Goal: Task Accomplishment & Management: Manage account settings

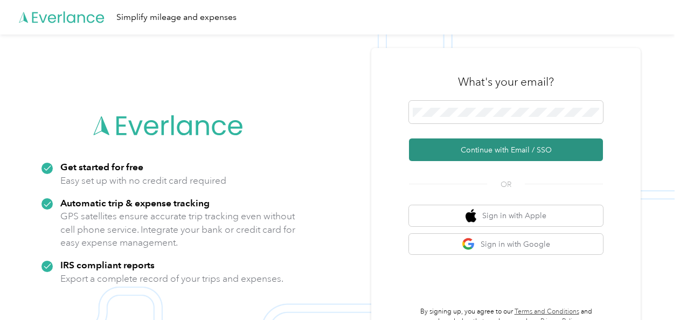
click at [503, 150] on button "Continue with Email / SSO" at bounding box center [506, 150] width 194 height 23
click at [503, 146] on button "Continue with Email / SSO" at bounding box center [506, 150] width 194 height 23
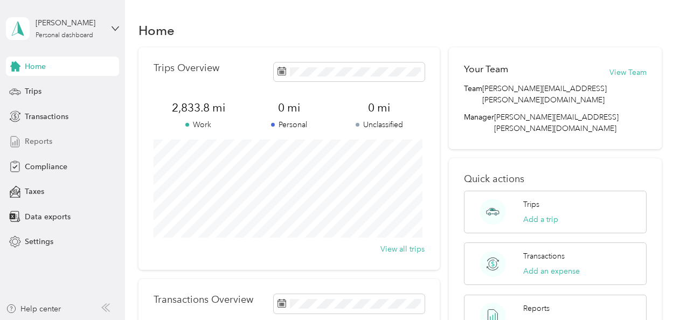
click at [42, 141] on span "Reports" at bounding box center [38, 141] width 27 height 11
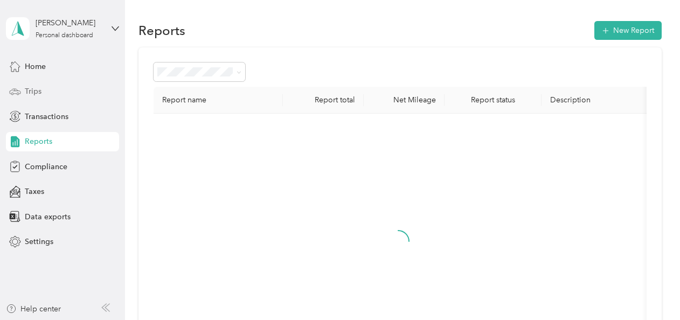
click at [36, 93] on span "Trips" at bounding box center [33, 91] width 17 height 11
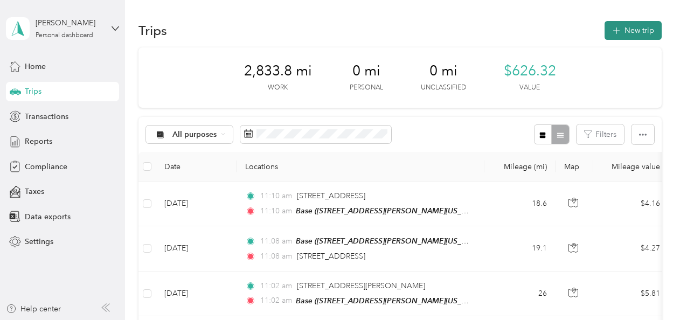
click at [634, 30] on button "New trip" at bounding box center [633, 30] width 57 height 19
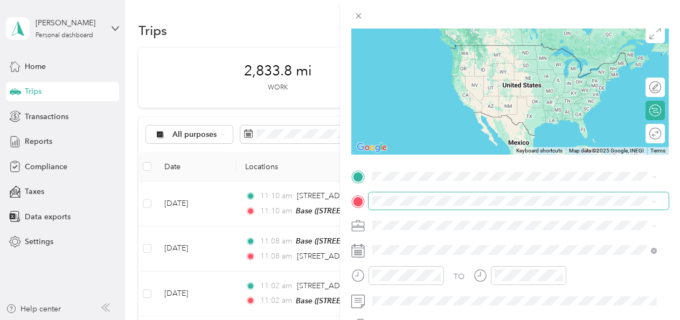
scroll to position [91, 0]
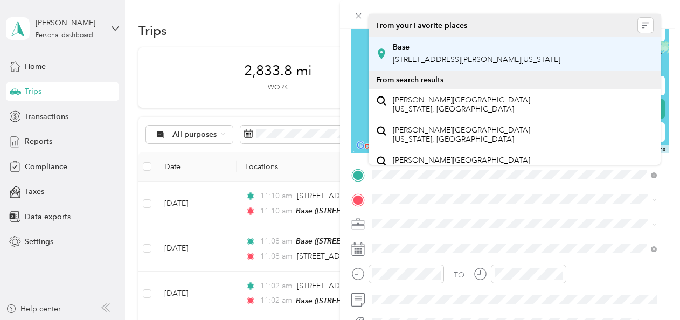
click at [439, 56] on span "[STREET_ADDRESS][PERSON_NAME][US_STATE]" at bounding box center [477, 59] width 168 height 9
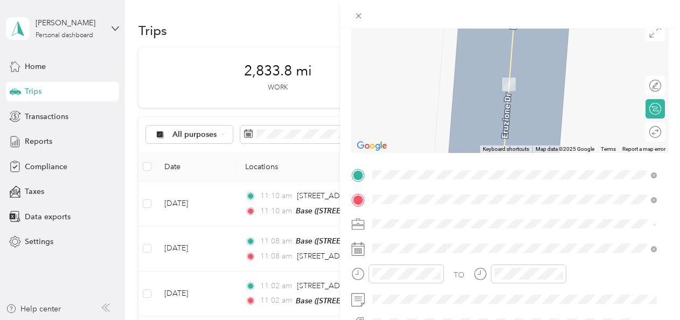
click at [489, 139] on span "[STREET_ADDRESS][US_STATE]" at bounding box center [447, 134] width 108 height 10
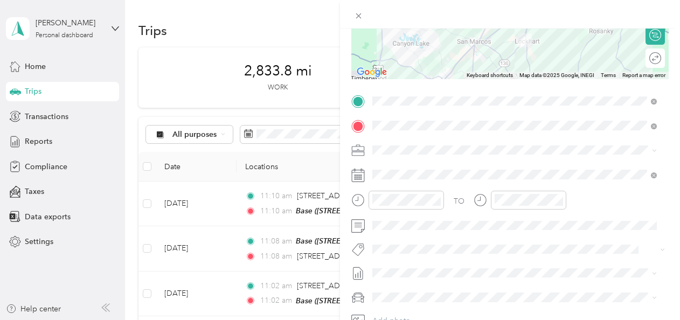
scroll to position [184, 0]
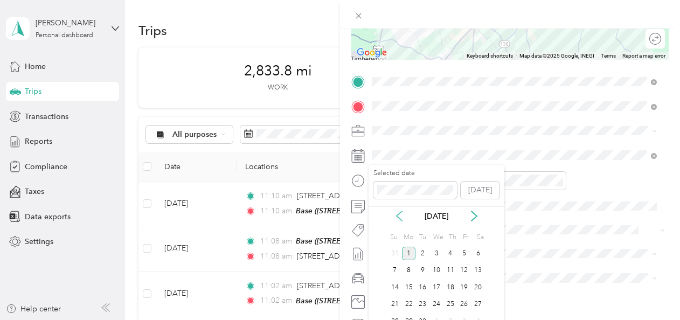
click at [400, 217] on icon at bounding box center [399, 216] width 11 height 11
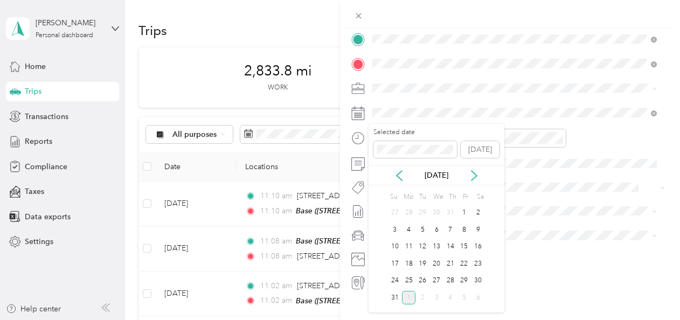
scroll to position [225, 0]
click at [452, 283] on div "28" at bounding box center [451, 280] width 14 height 13
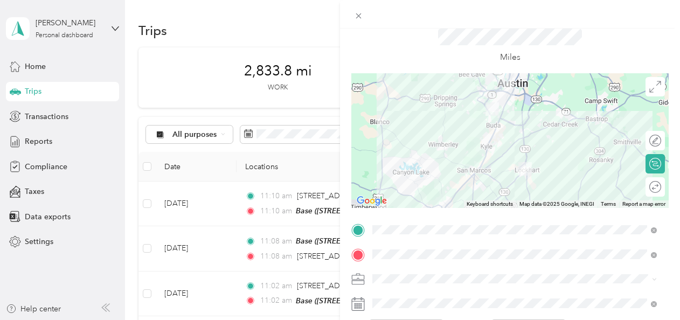
scroll to position [0, 0]
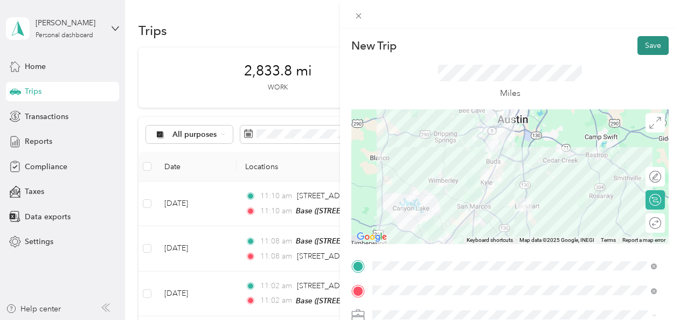
click at [644, 42] on button "Save" at bounding box center [653, 45] width 31 height 19
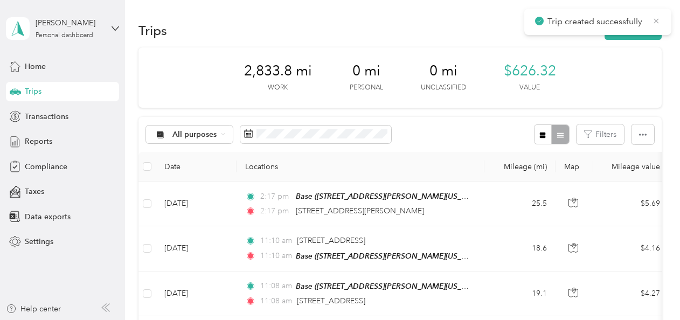
click at [654, 17] on icon at bounding box center [656, 21] width 9 height 10
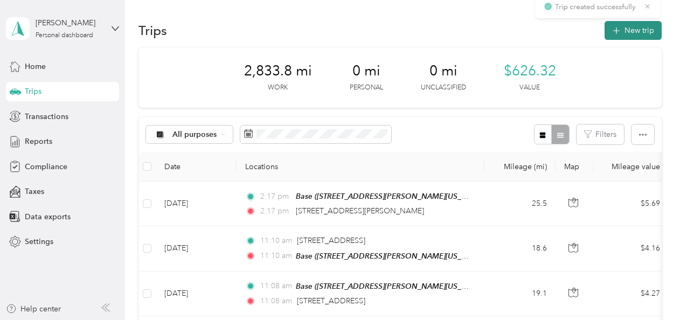
click at [629, 34] on button "New trip" at bounding box center [633, 30] width 57 height 19
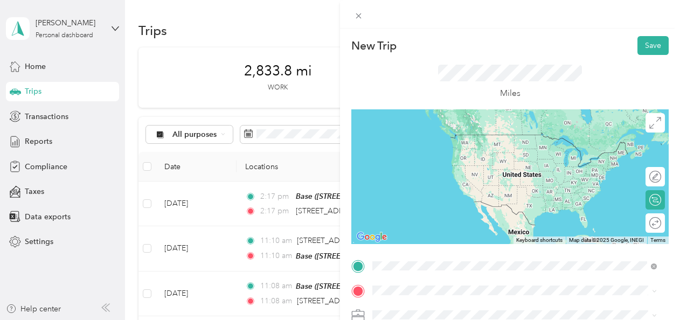
click at [432, 206] on span "[STREET_ADDRESS][US_STATE]" at bounding box center [447, 201] width 108 height 10
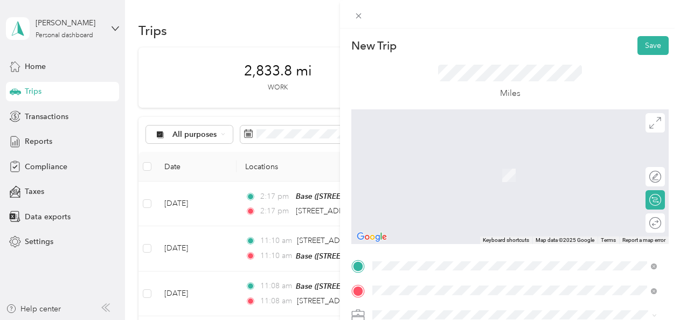
click at [496, 164] on span "[STREET_ADDRESS][PERSON_NAME][US_STATE]" at bounding box center [477, 160] width 168 height 10
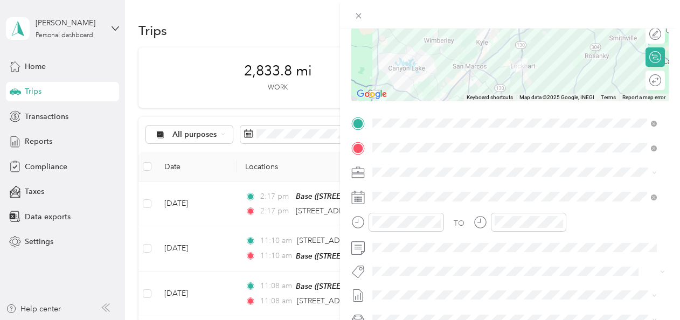
scroll to position [143, 0]
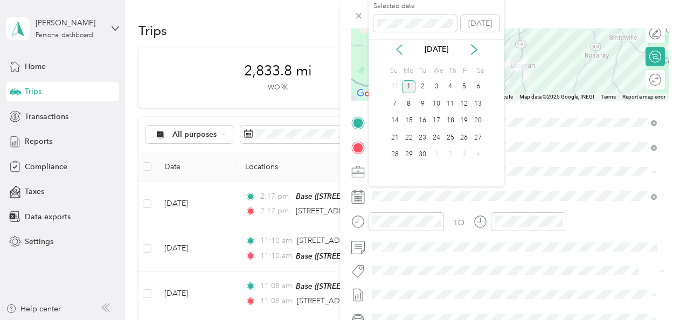
click at [396, 45] on icon at bounding box center [399, 49] width 11 height 11
click at [451, 154] on div "28" at bounding box center [451, 154] width 14 height 13
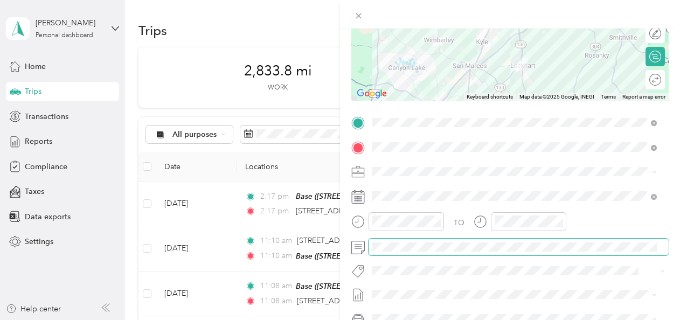
click at [479, 253] on span at bounding box center [519, 247] width 300 height 17
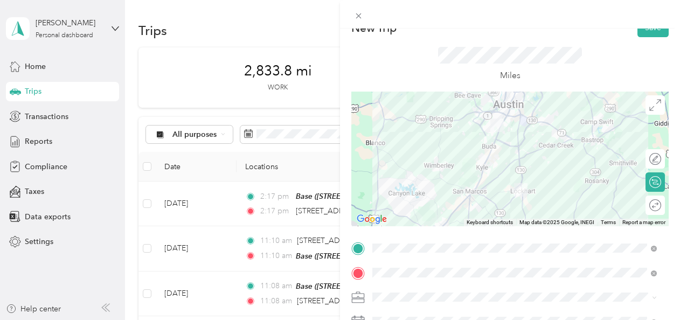
scroll to position [12, 0]
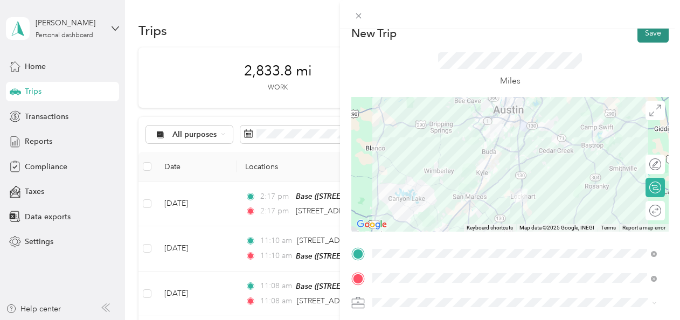
click at [646, 36] on button "Save" at bounding box center [653, 33] width 31 height 19
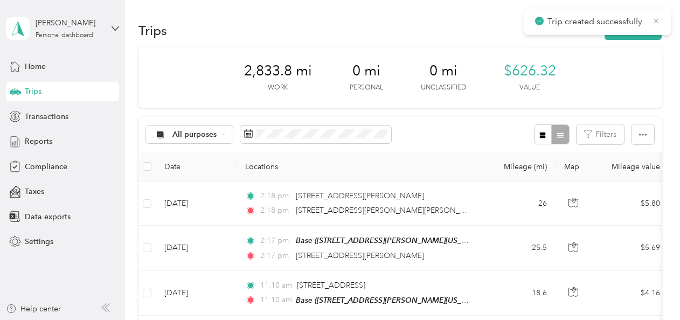
click at [658, 20] on icon at bounding box center [656, 21] width 9 height 10
click at [631, 32] on button "New trip" at bounding box center [633, 30] width 57 height 19
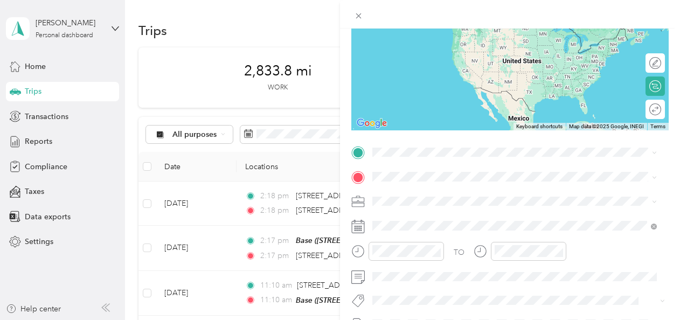
scroll to position [113, 0]
click at [475, 196] on span "[STREET_ADDRESS][PERSON_NAME][US_STATE]" at bounding box center [477, 192] width 168 height 10
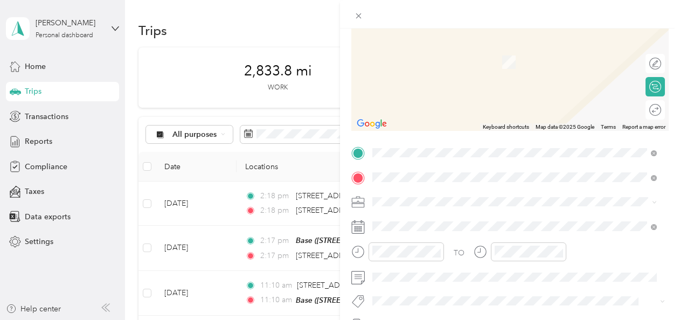
click at [451, 61] on span "[STREET_ADDRESS][PERSON_NAME][US_STATE]" at bounding box center [477, 62] width 168 height 9
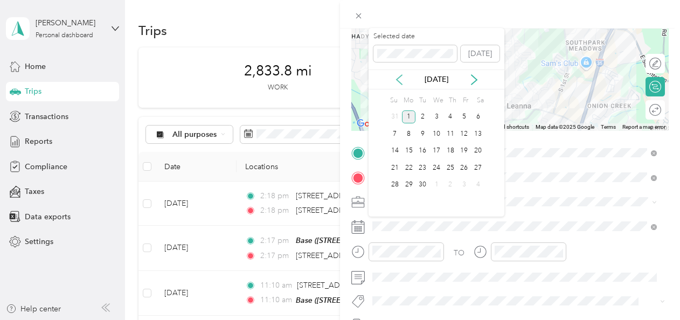
click at [397, 81] on icon at bounding box center [399, 79] width 11 height 11
click at [450, 182] on div "28" at bounding box center [451, 184] width 14 height 13
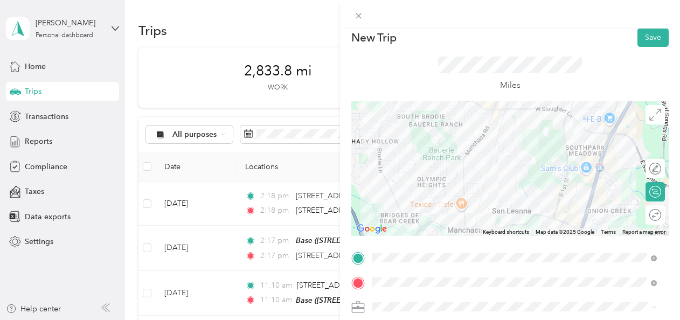
scroll to position [7, 0]
click at [639, 36] on button "Save" at bounding box center [653, 38] width 31 height 19
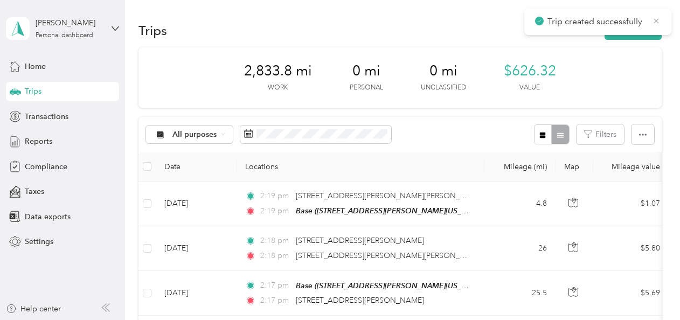
click at [656, 22] on icon at bounding box center [656, 21] width 9 height 10
click at [640, 28] on button "New trip" at bounding box center [633, 30] width 57 height 19
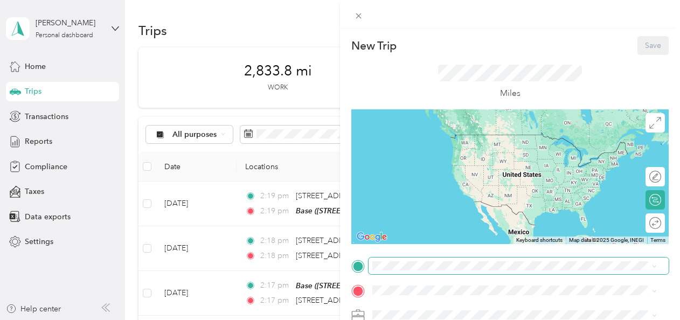
click at [427, 260] on span at bounding box center [519, 266] width 300 height 17
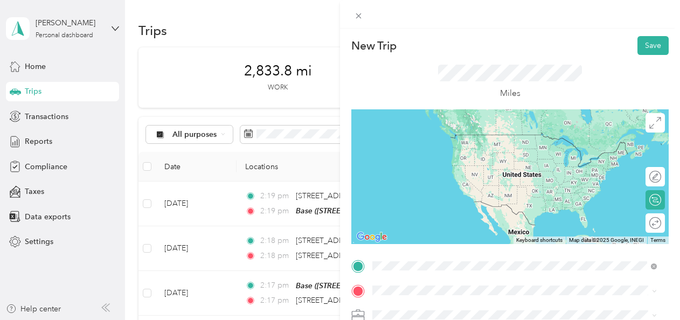
click at [429, 140] on div "Base" at bounding box center [477, 139] width 168 height 10
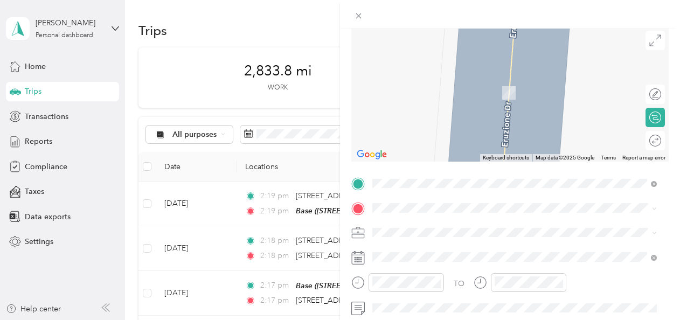
scroll to position [83, 0]
click at [487, 123] on span "[GEOGRAPHIC_DATA][STREET_ADDRESS][US_STATE]" at bounding box center [485, 118] width 185 height 10
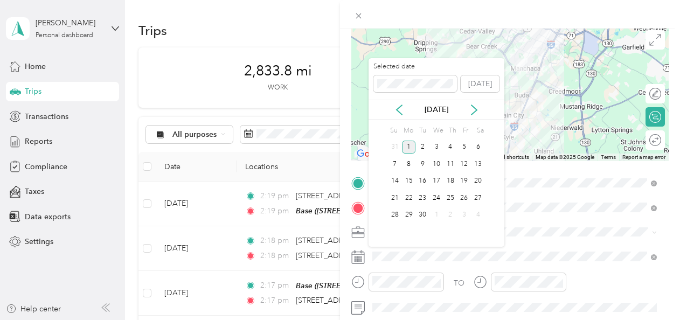
click at [392, 103] on div "[DATE]" at bounding box center [437, 110] width 136 height 20
click at [397, 109] on icon at bounding box center [399, 110] width 5 height 10
click at [435, 216] on div "27" at bounding box center [437, 215] width 14 height 13
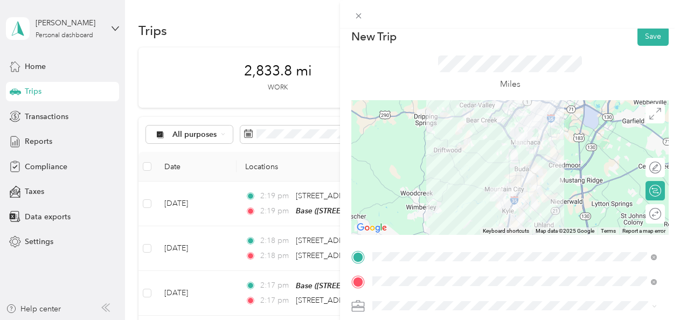
scroll to position [0, 0]
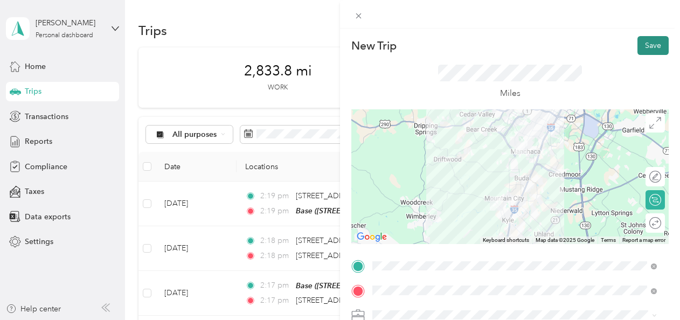
click at [644, 50] on button "Save" at bounding box center [653, 45] width 31 height 19
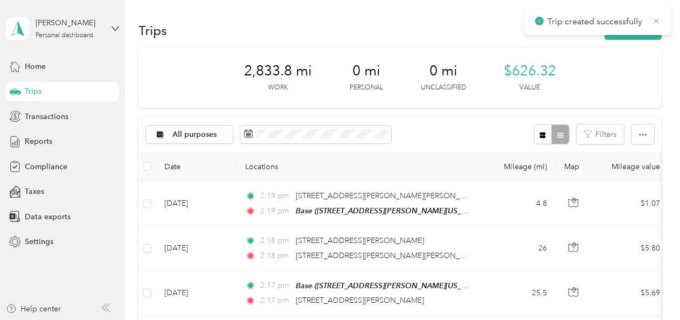
click at [659, 19] on icon at bounding box center [656, 21] width 9 height 10
click at [635, 27] on button "New trip" at bounding box center [633, 30] width 57 height 19
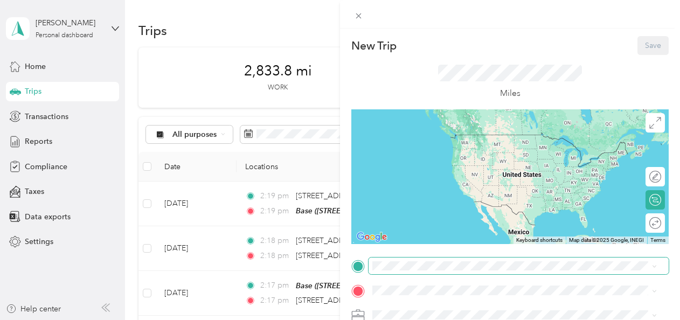
click at [439, 259] on span at bounding box center [519, 266] width 300 height 17
click at [444, 272] on span at bounding box center [519, 266] width 300 height 17
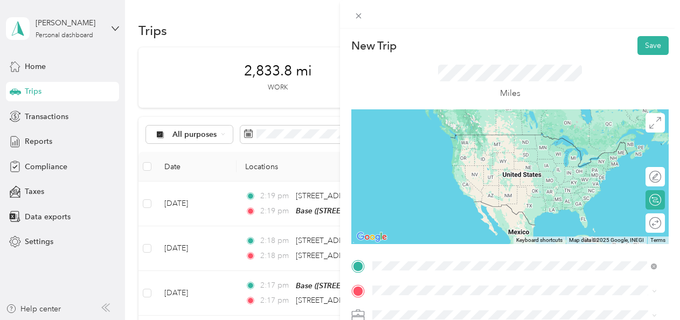
click at [470, 181] on span "[GEOGRAPHIC_DATA][STREET_ADDRESS][US_STATE]" at bounding box center [485, 176] width 185 height 10
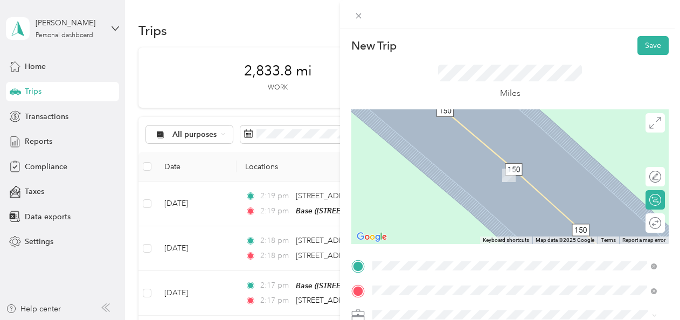
click at [455, 167] on div "Base [STREET_ADDRESS][PERSON_NAME][US_STATE]" at bounding box center [477, 169] width 168 height 23
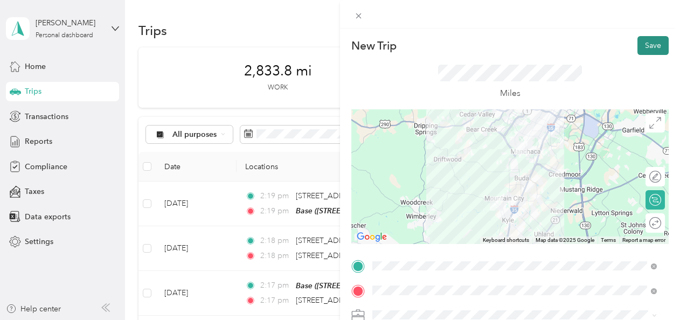
click at [640, 47] on button "Save" at bounding box center [653, 45] width 31 height 19
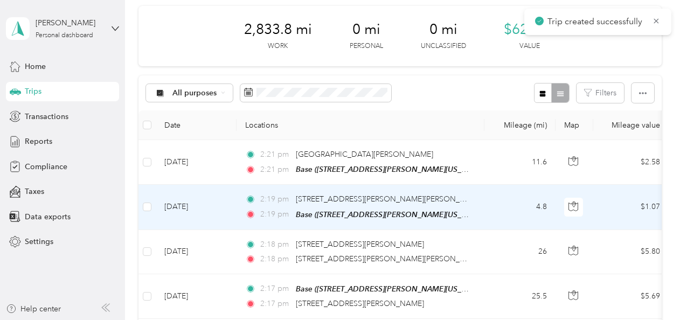
scroll to position [45, 0]
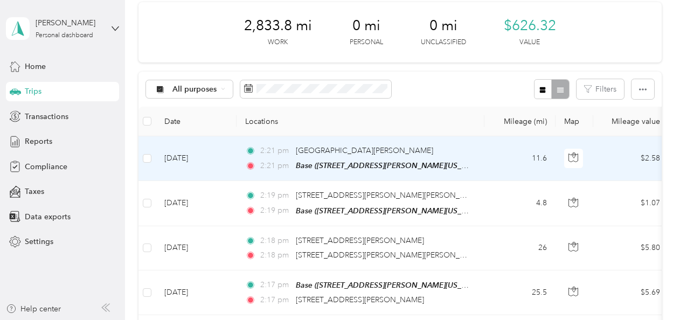
click at [493, 152] on td "11.6" at bounding box center [520, 158] width 71 height 45
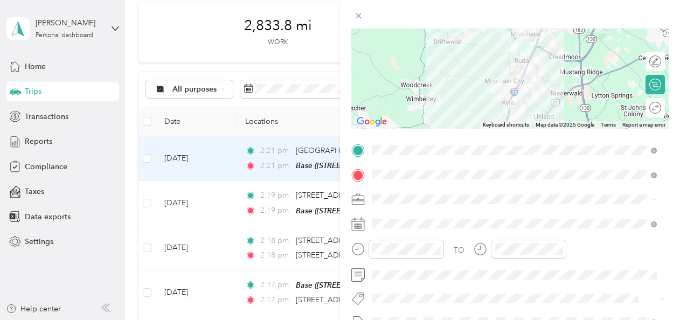
scroll to position [116, 0]
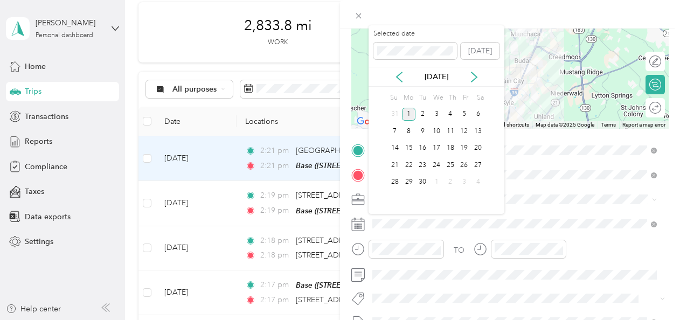
click at [397, 71] on div "[DATE]" at bounding box center [437, 76] width 136 height 11
click at [397, 77] on icon at bounding box center [399, 77] width 5 height 10
click at [439, 178] on div "27" at bounding box center [437, 182] width 14 height 13
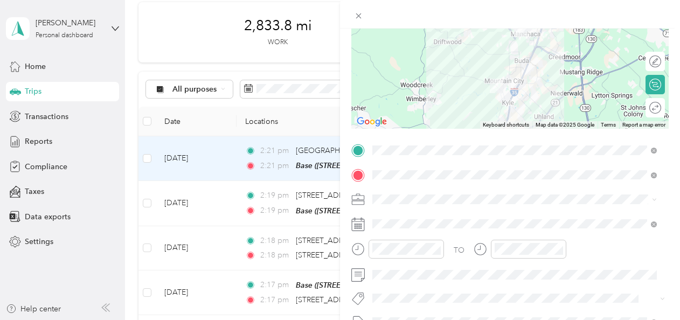
click at [528, 212] on div "TO Add photo" at bounding box center [509, 272] width 317 height 260
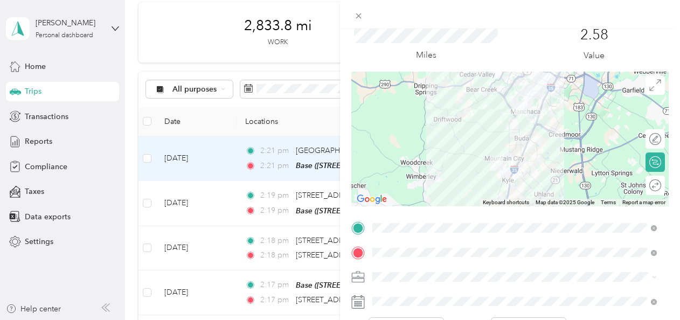
scroll to position [0, 0]
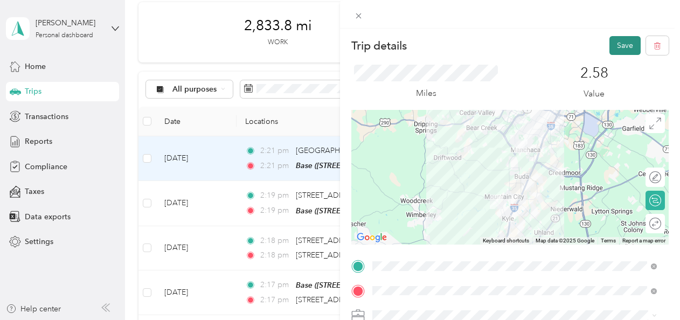
click at [624, 47] on button "Save" at bounding box center [625, 45] width 31 height 19
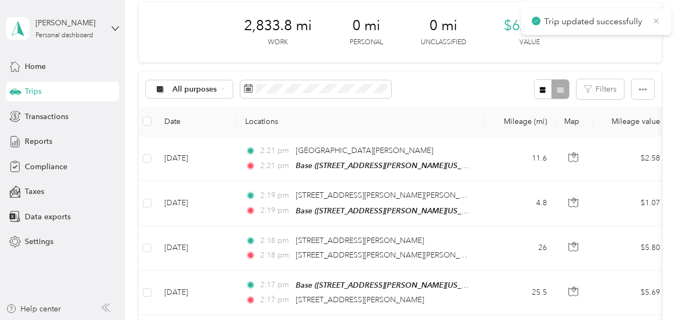
click at [657, 20] on icon at bounding box center [656, 20] width 5 height 5
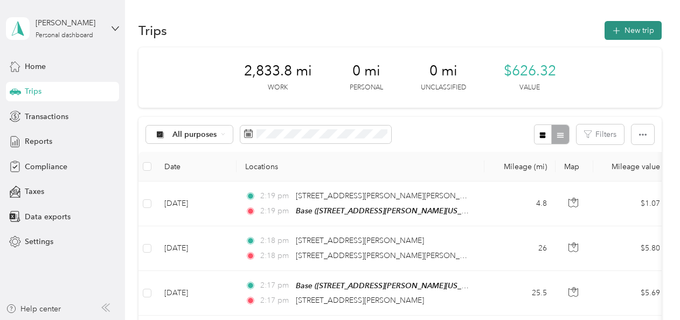
click at [636, 30] on button "New trip" at bounding box center [633, 30] width 57 height 19
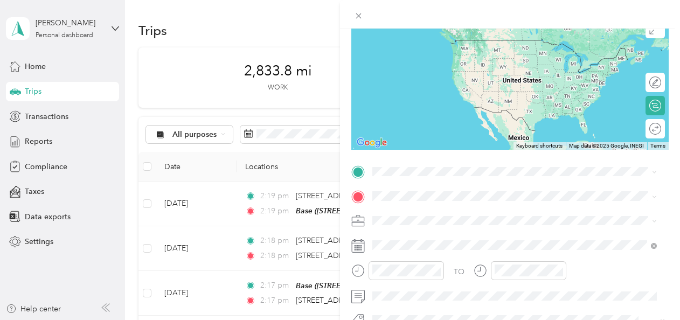
scroll to position [94, 0]
click at [492, 55] on span "[STREET_ADDRESS][PERSON_NAME][US_STATE]" at bounding box center [477, 56] width 168 height 9
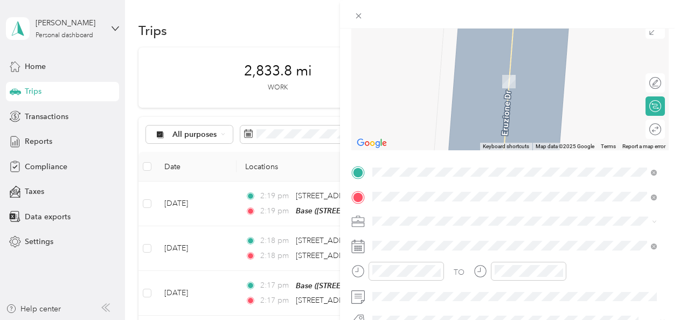
click at [484, 240] on span "[STREET_ADDRESS][DATE][US_STATE]" at bounding box center [459, 236] width 132 height 10
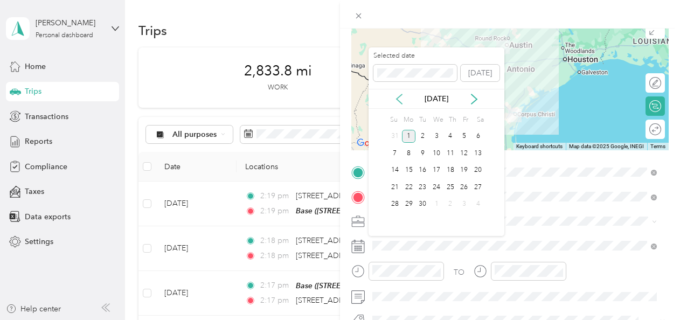
click at [398, 98] on icon at bounding box center [399, 99] width 11 height 11
click at [437, 169] on div "13" at bounding box center [437, 170] width 14 height 13
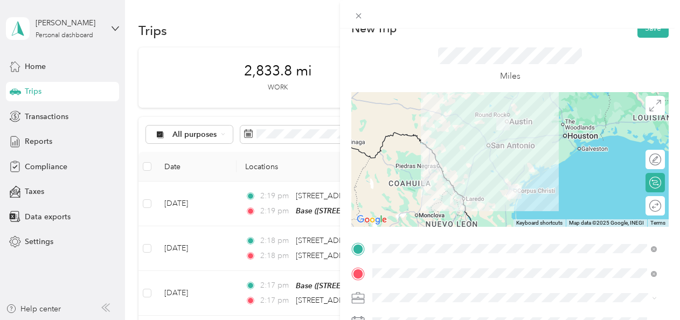
scroll to position [17, 0]
click at [638, 33] on button "Save" at bounding box center [653, 28] width 31 height 19
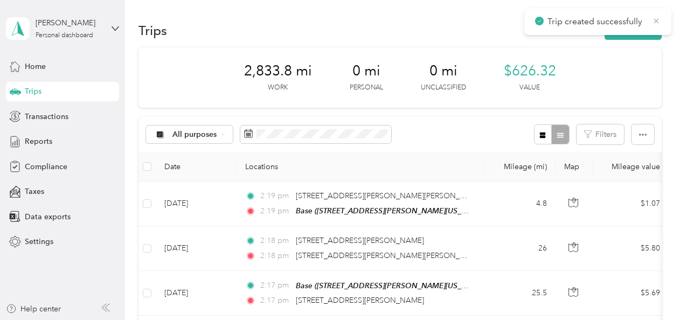
click at [655, 19] on icon at bounding box center [656, 21] width 9 height 10
click at [633, 33] on button "New trip" at bounding box center [633, 30] width 57 height 19
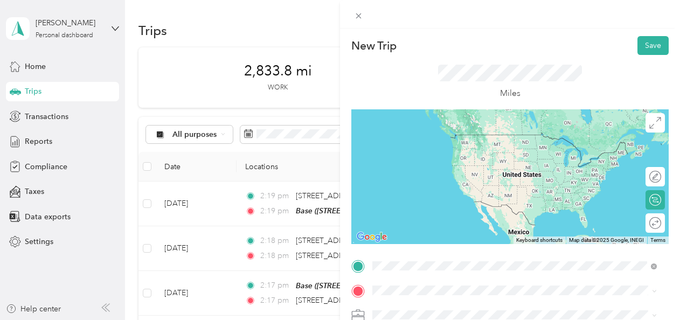
click at [486, 241] on span "[STREET_ADDRESS][DATE][US_STATE]" at bounding box center [459, 237] width 132 height 10
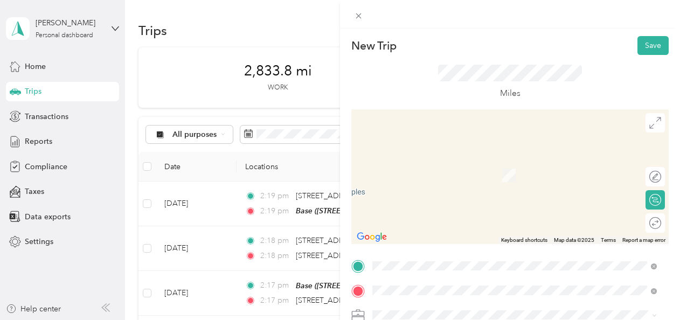
click at [436, 167] on div "Base" at bounding box center [477, 163] width 168 height 10
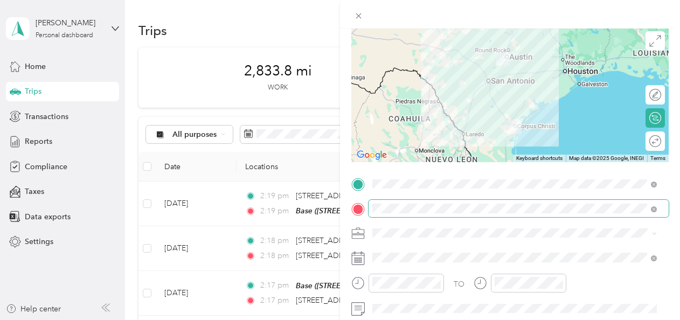
scroll to position [112, 0]
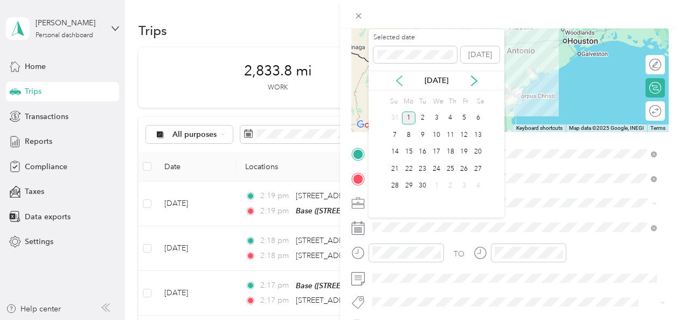
click at [401, 81] on icon at bounding box center [399, 80] width 11 height 11
click at [438, 151] on div "13" at bounding box center [437, 152] width 14 height 13
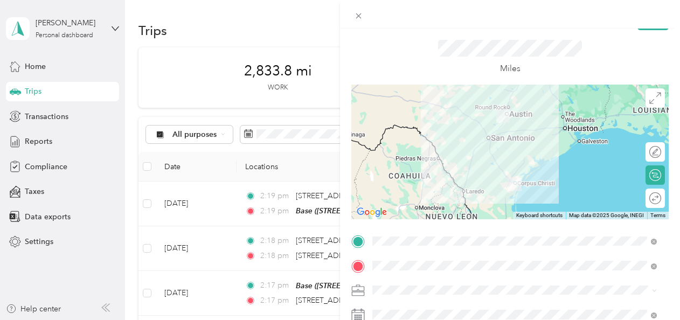
scroll to position [0, 0]
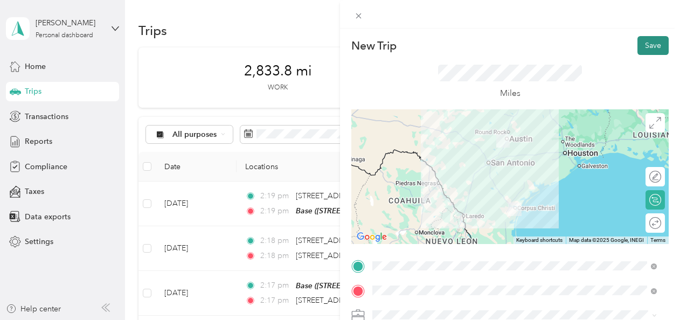
click at [641, 47] on button "Save" at bounding box center [653, 45] width 31 height 19
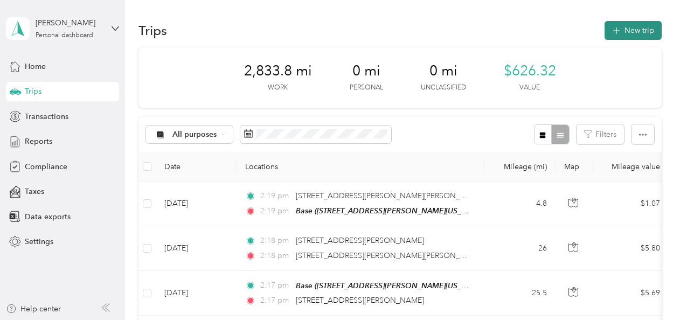
click at [631, 32] on button "New trip" at bounding box center [633, 30] width 57 height 19
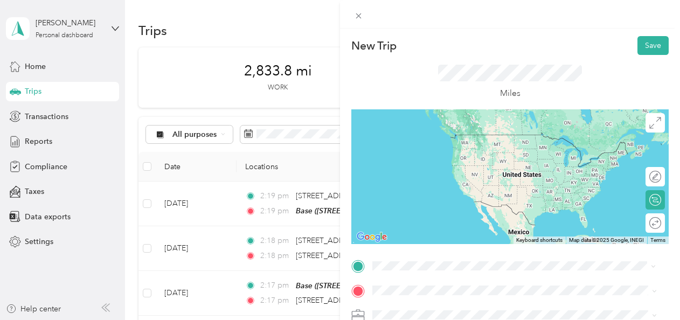
click at [431, 154] on div "Base [STREET_ADDRESS][PERSON_NAME][US_STATE]" at bounding box center [477, 145] width 168 height 23
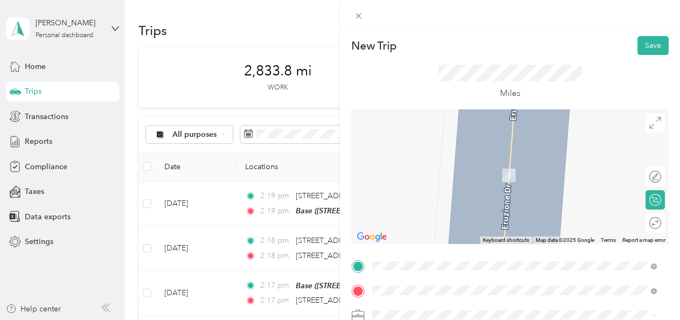
click at [484, 164] on span "[STREET_ADDRESS][US_STATE]" at bounding box center [447, 160] width 108 height 10
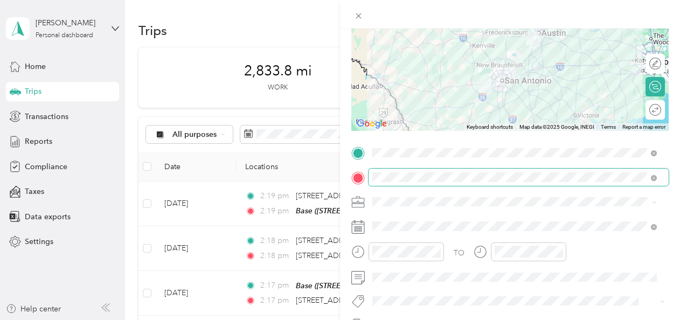
scroll to position [119, 0]
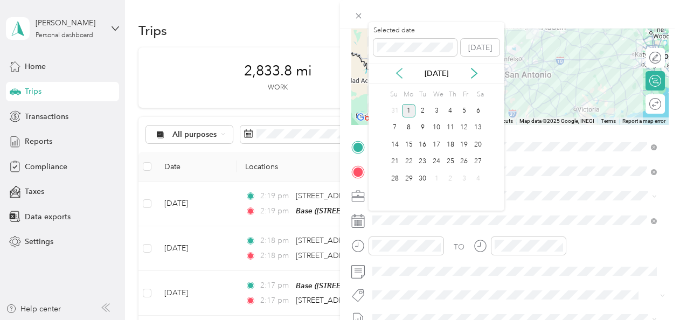
click at [400, 70] on icon at bounding box center [399, 74] width 5 height 10
click at [466, 144] on div "15" at bounding box center [465, 144] width 14 height 13
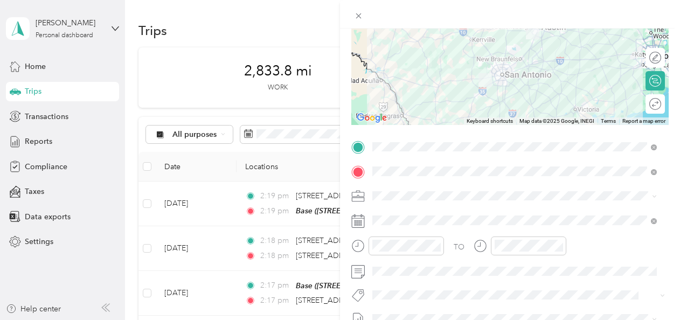
click at [490, 280] on div "TO Add photo" at bounding box center [509, 269] width 317 height 260
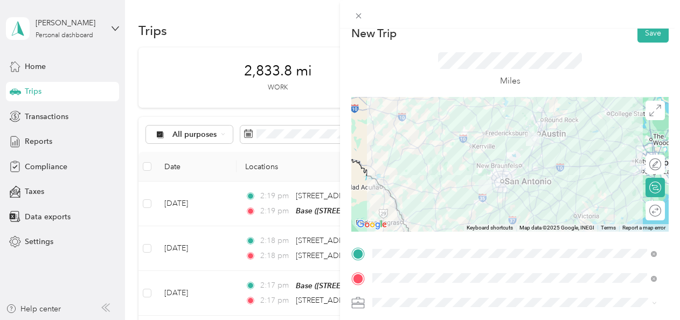
scroll to position [11, 0]
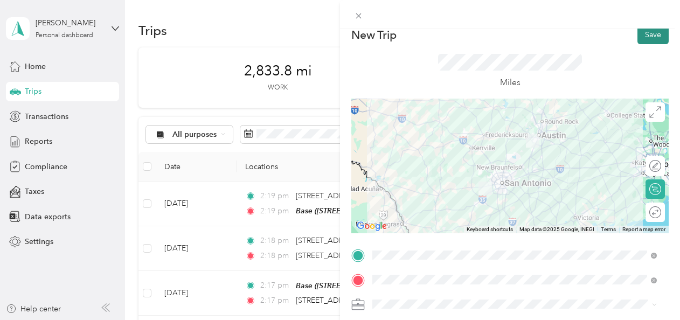
click at [638, 40] on button "Save" at bounding box center [653, 34] width 31 height 19
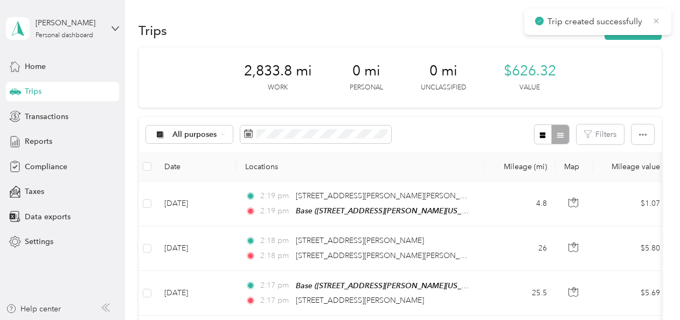
click at [655, 22] on icon at bounding box center [656, 20] width 5 height 5
click at [638, 31] on button "New trip" at bounding box center [633, 30] width 57 height 19
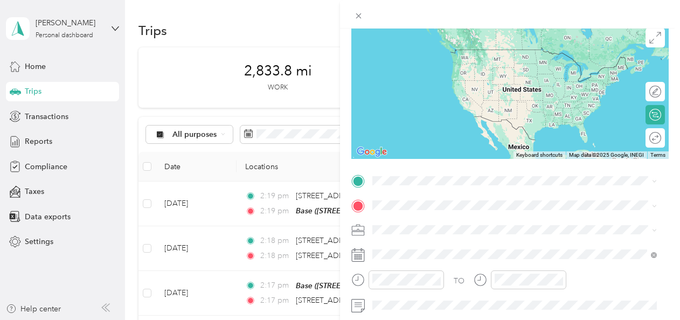
scroll to position [120, 0]
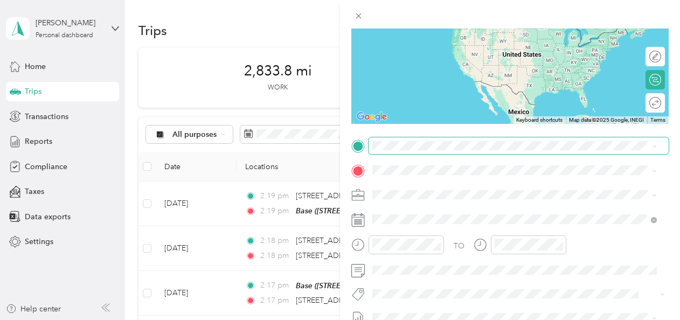
click at [450, 152] on span at bounding box center [519, 145] width 300 height 17
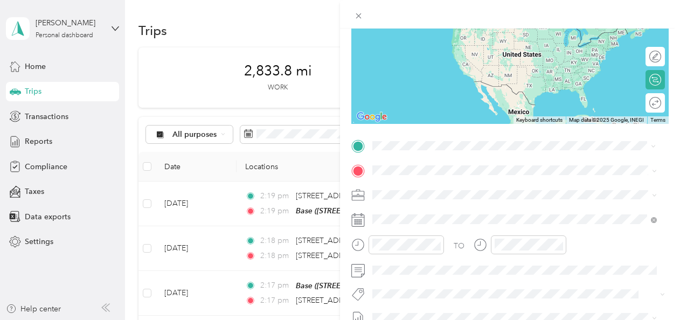
click at [501, 189] on span "[STREET_ADDRESS][US_STATE]" at bounding box center [447, 184] width 108 height 10
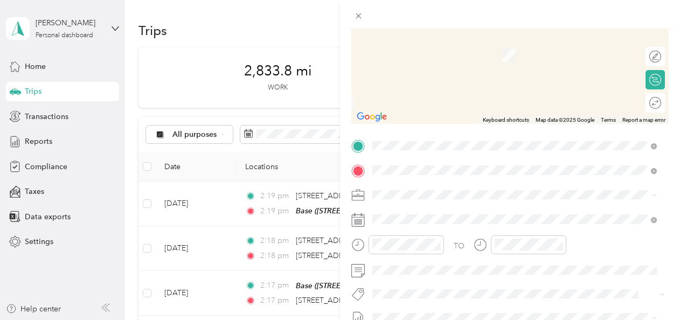
click at [452, 42] on div "Base" at bounding box center [477, 43] width 168 height 10
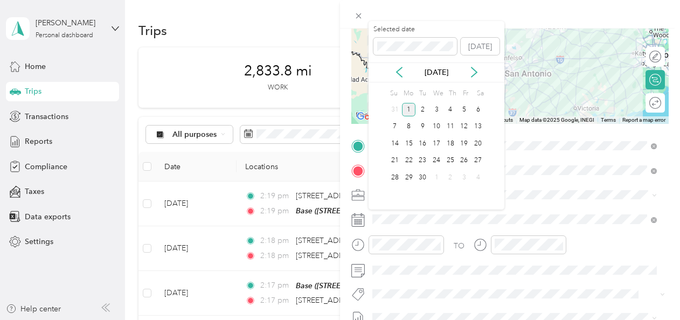
click at [405, 72] on div "[DATE]" at bounding box center [437, 72] width 136 height 11
click at [399, 73] on icon at bounding box center [399, 72] width 11 height 11
click at [464, 144] on div "15" at bounding box center [465, 143] width 14 height 13
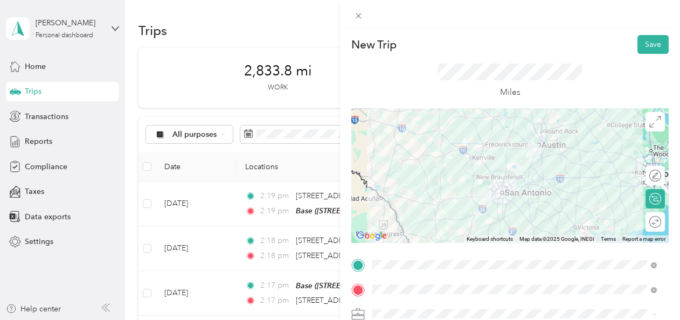
scroll to position [0, 0]
click at [643, 46] on button "Save" at bounding box center [653, 45] width 31 height 19
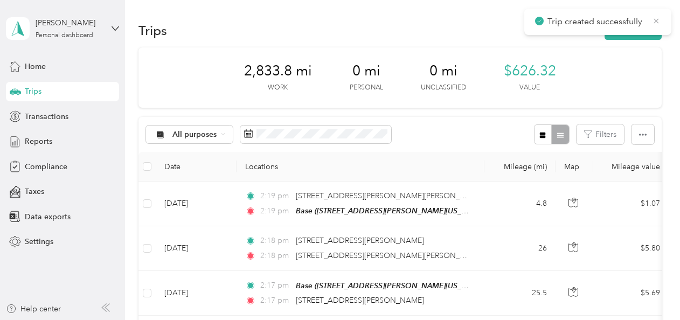
click at [657, 21] on icon at bounding box center [656, 20] width 5 height 5
click at [556, 26] on div "Trips New trip" at bounding box center [400, 30] width 523 height 23
click at [625, 31] on button "New trip" at bounding box center [633, 30] width 57 height 19
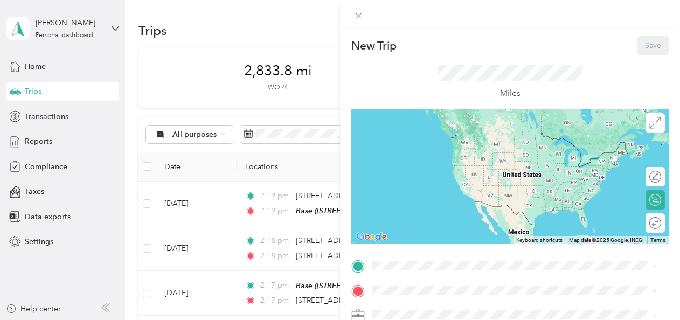
click at [431, 241] on span "[STREET_ADDRESS][PERSON_NAME][US_STATE]" at bounding box center [477, 244] width 168 height 9
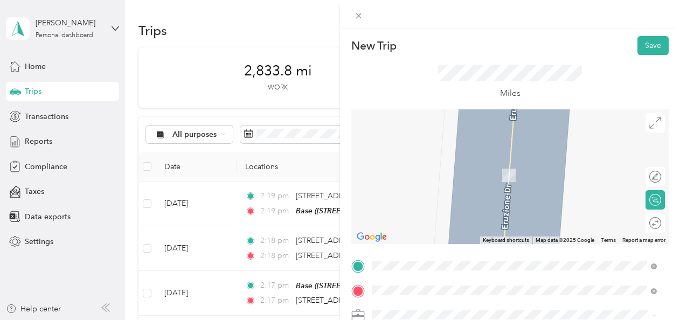
click at [471, 170] on span "[STREET_ADDRESS][US_STATE]" at bounding box center [447, 171] width 108 height 10
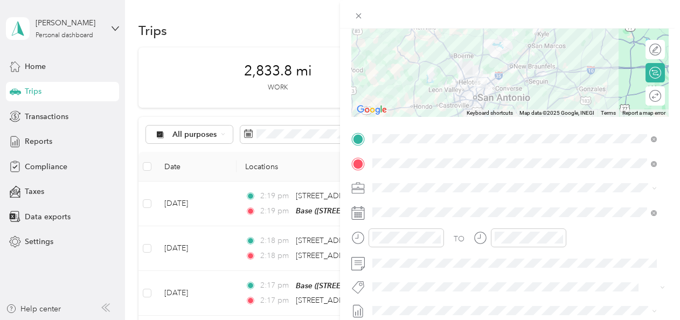
scroll to position [141, 0]
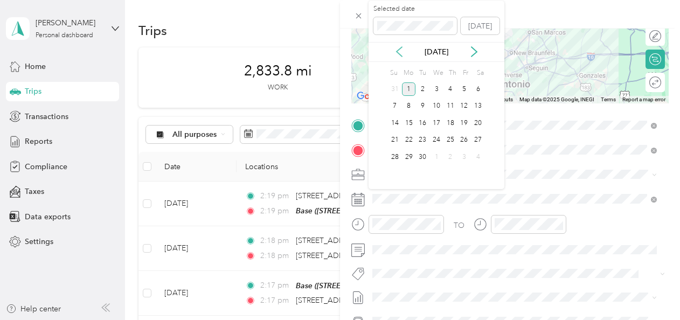
click at [401, 49] on icon at bounding box center [399, 51] width 11 height 11
click at [473, 53] on icon at bounding box center [474, 51] width 11 height 11
click at [434, 140] on div "20" at bounding box center [437, 140] width 14 height 13
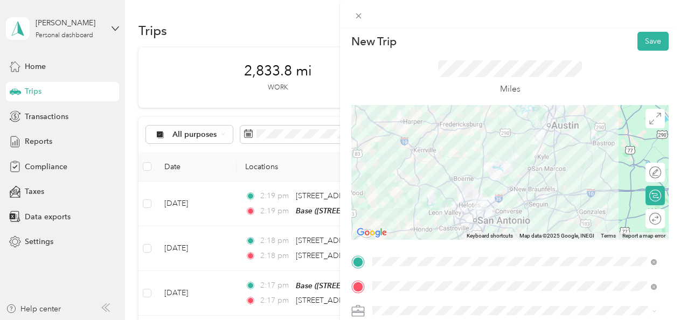
scroll to position [4, 0]
click at [638, 46] on button "Save" at bounding box center [653, 41] width 31 height 19
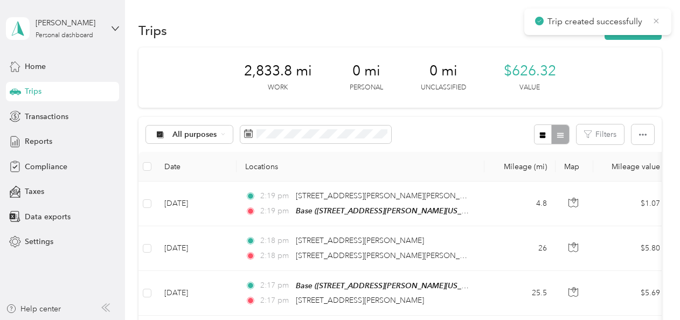
click at [658, 18] on icon at bounding box center [656, 21] width 9 height 10
click at [635, 34] on button "New trip" at bounding box center [633, 30] width 57 height 19
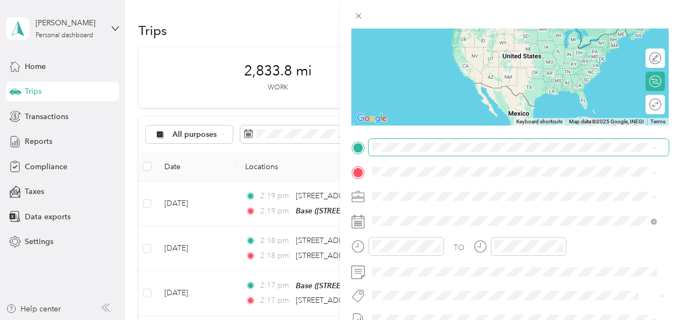
scroll to position [132, 0]
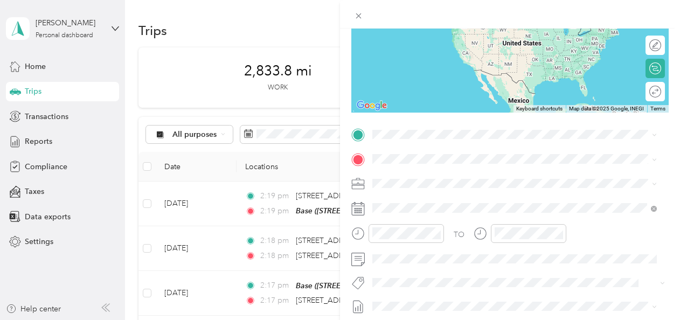
click at [463, 176] on span "[STREET_ADDRESS][US_STATE]" at bounding box center [447, 172] width 108 height 10
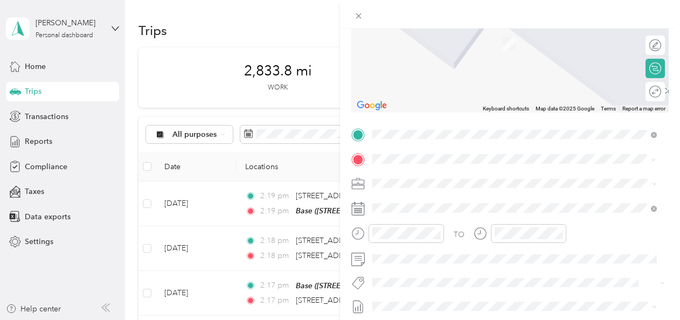
click at [461, 204] on div "Base [STREET_ADDRESS][PERSON_NAME][US_STATE]" at bounding box center [477, 208] width 168 height 23
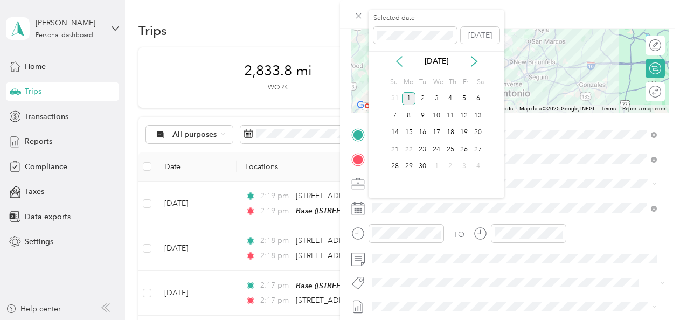
click at [401, 56] on icon at bounding box center [399, 61] width 11 height 11
click at [438, 148] on div "20" at bounding box center [437, 149] width 14 height 13
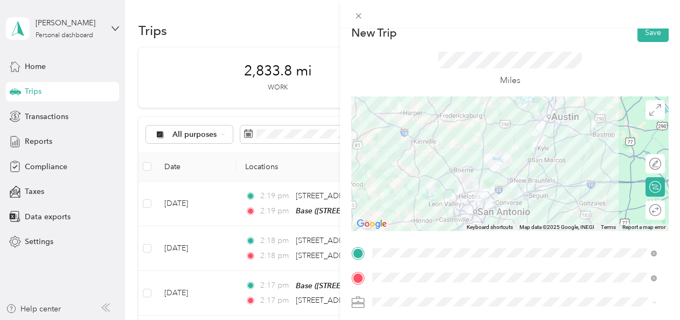
scroll to position [0, 0]
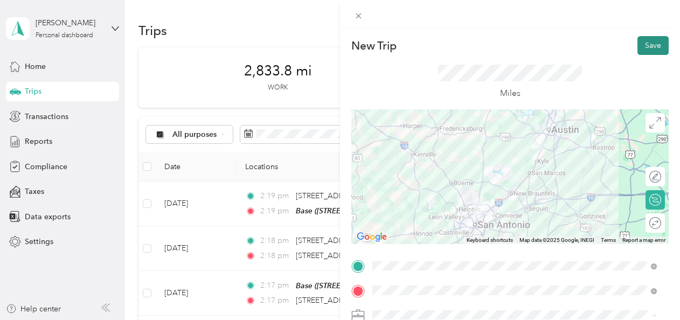
click at [639, 51] on button "Save" at bounding box center [653, 45] width 31 height 19
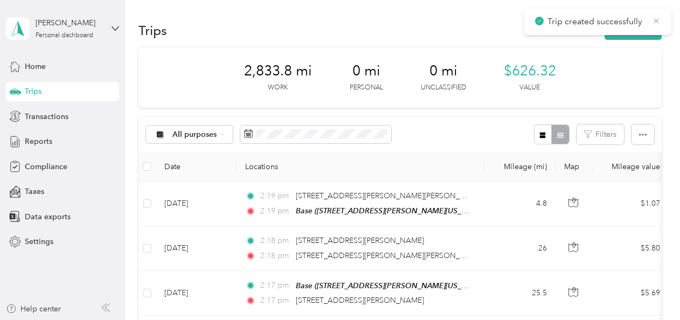
click at [658, 21] on icon at bounding box center [656, 21] width 9 height 10
click at [52, 138] on div "Reports" at bounding box center [62, 141] width 113 height 19
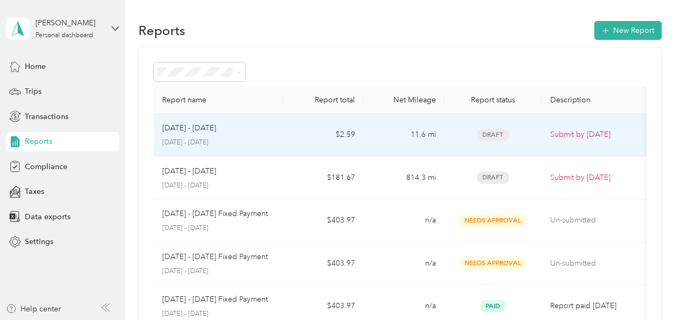
click at [384, 147] on td "11.6 mi" at bounding box center [404, 135] width 81 height 43
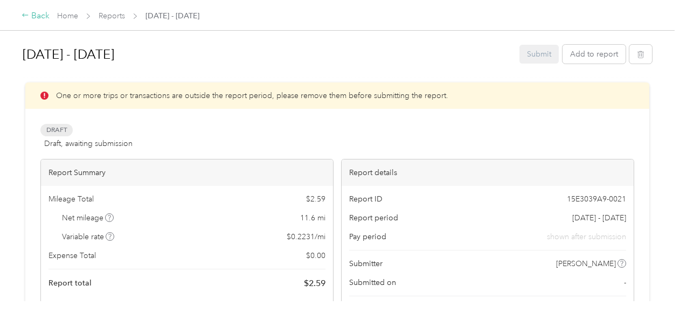
click at [32, 15] on div "Back" at bounding box center [36, 16] width 28 height 13
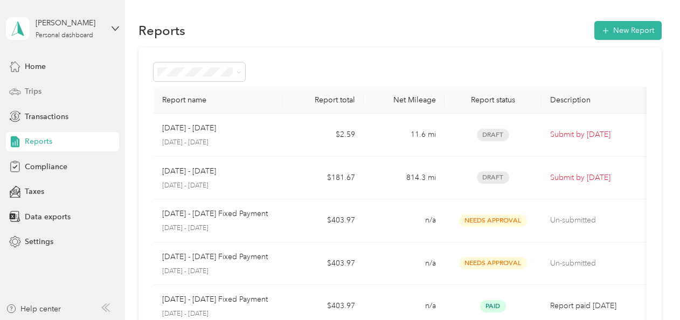
click at [60, 99] on div "Trips" at bounding box center [62, 91] width 113 height 19
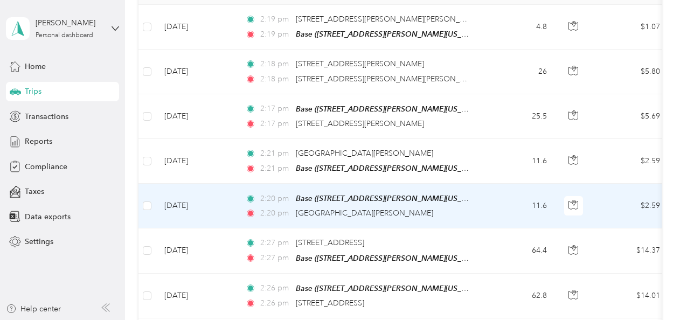
click at [493, 205] on td "11.6" at bounding box center [520, 206] width 71 height 45
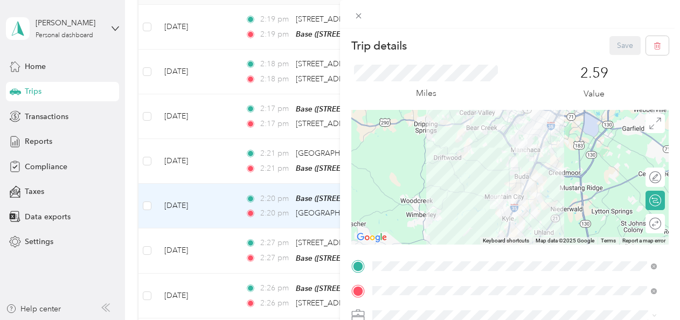
click at [269, 160] on div "Trip details Save This trip cannot be edited because it is either under review,…" at bounding box center [340, 160] width 680 height 320
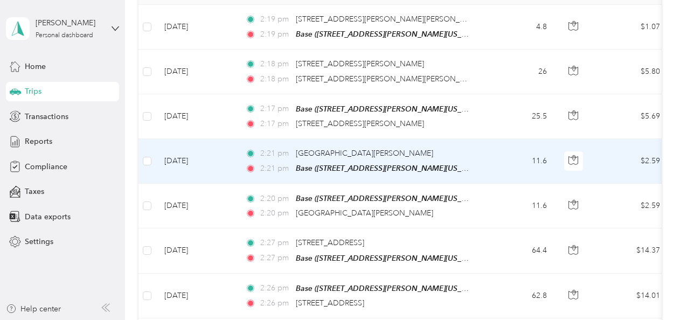
click at [269, 163] on span "2:21 pm" at bounding box center [275, 169] width 31 height 12
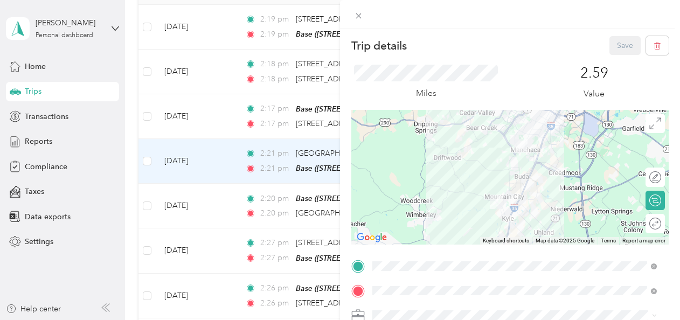
click at [264, 156] on div "Trip details Save This trip cannot be edited because it is either under review,…" at bounding box center [340, 160] width 680 height 320
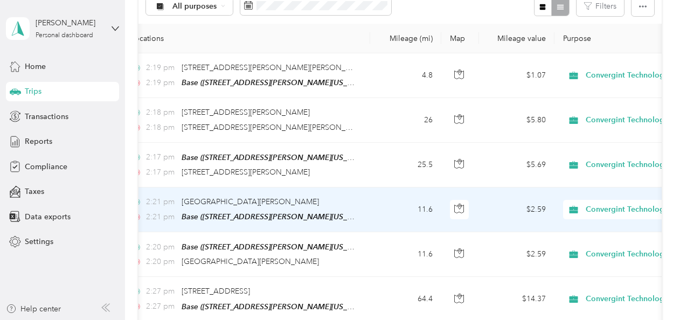
scroll to position [0, 107]
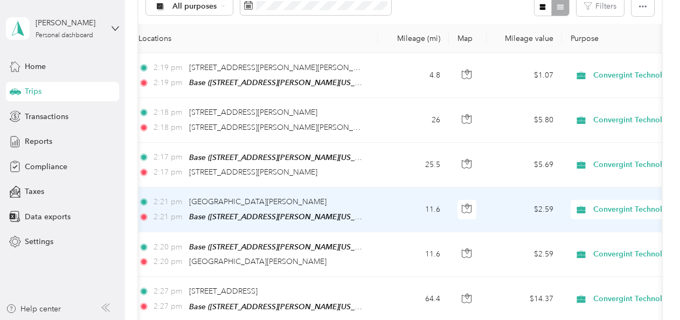
click at [391, 207] on td "11.6" at bounding box center [413, 210] width 71 height 45
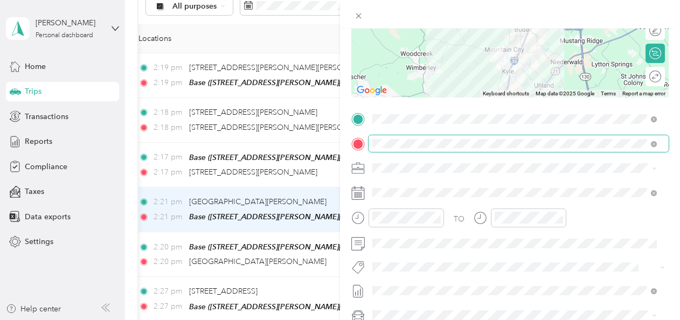
scroll to position [147, 0]
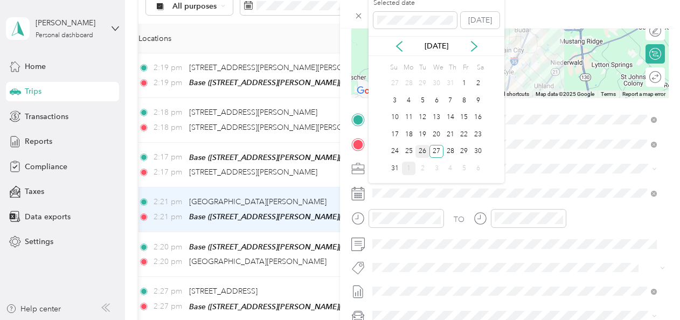
click at [422, 149] on div "26" at bounding box center [423, 151] width 14 height 13
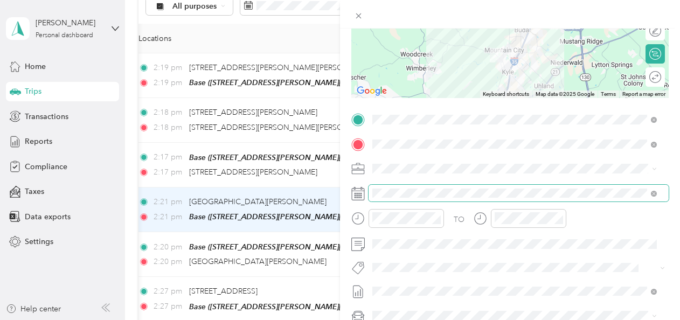
click at [424, 185] on span at bounding box center [519, 193] width 300 height 17
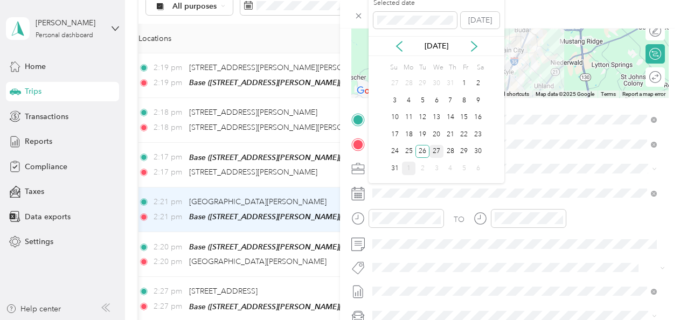
click at [434, 149] on div "27" at bounding box center [437, 151] width 14 height 13
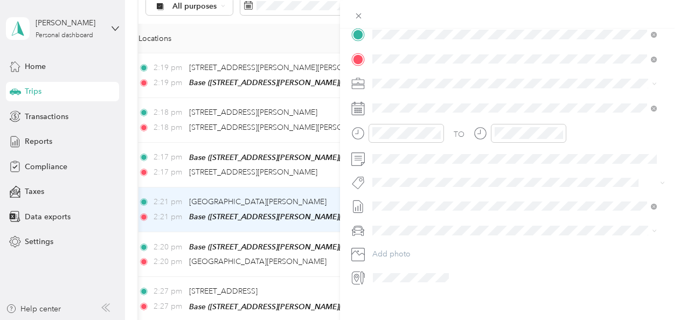
scroll to position [233, 0]
click at [445, 252] on span "[DATE] - [DATE] Draft" at bounding box center [514, 257] width 277 height 10
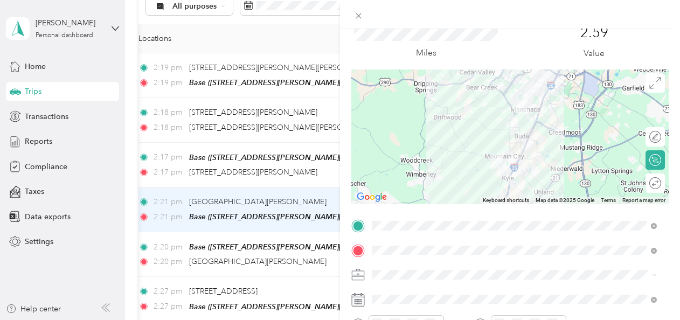
scroll to position [0, 0]
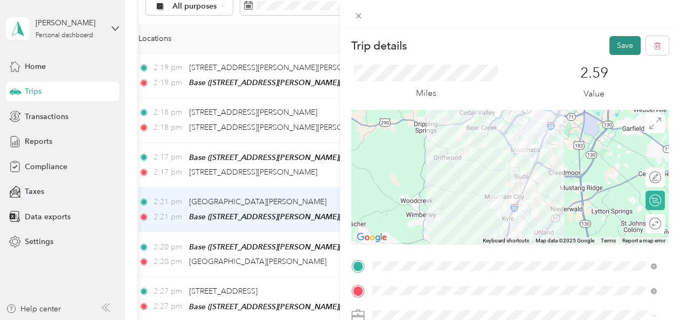
click at [610, 50] on button "Save" at bounding box center [625, 45] width 31 height 19
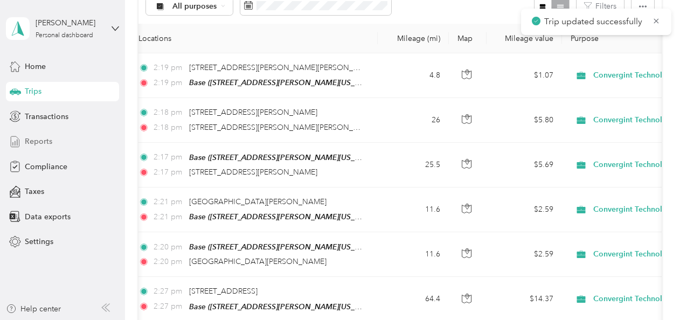
click at [29, 140] on span "Reports" at bounding box center [38, 141] width 27 height 11
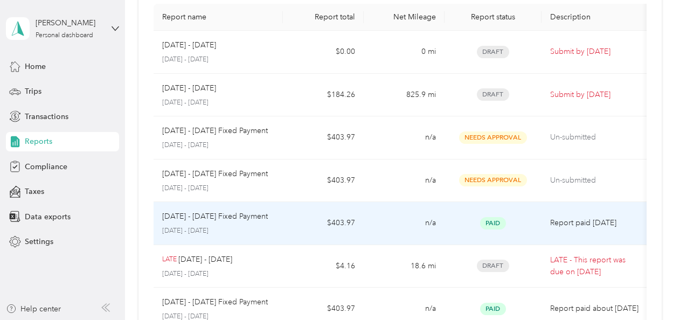
scroll to position [83, 0]
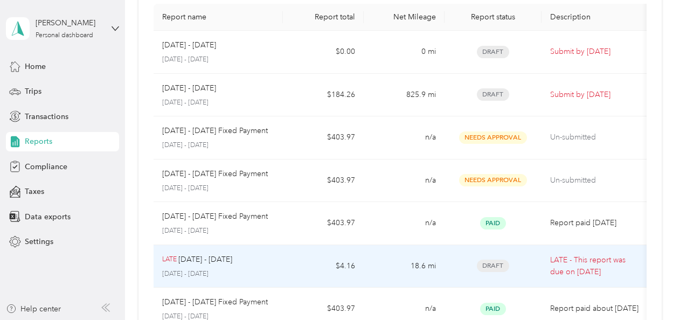
click at [286, 262] on td "$4.16" at bounding box center [323, 266] width 81 height 43
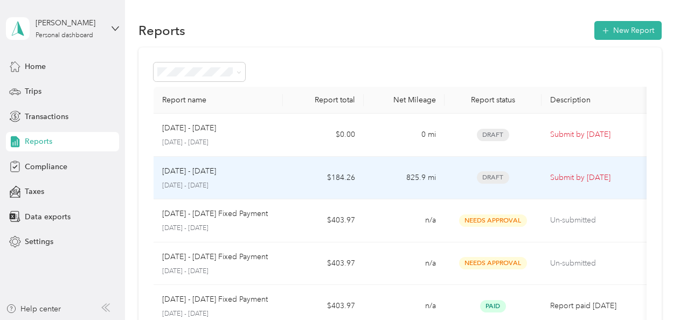
click at [390, 178] on td "825.9 mi" at bounding box center [404, 178] width 81 height 43
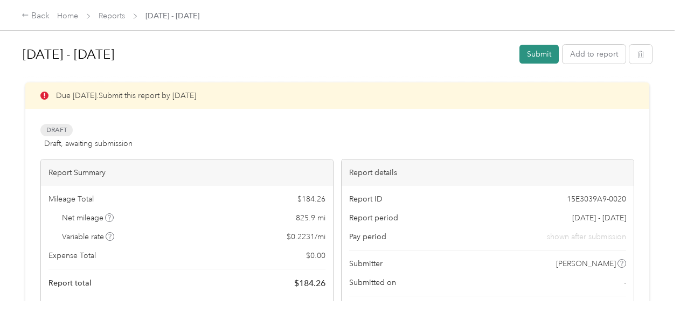
click at [529, 56] on button "Submit" at bounding box center [539, 54] width 39 height 19
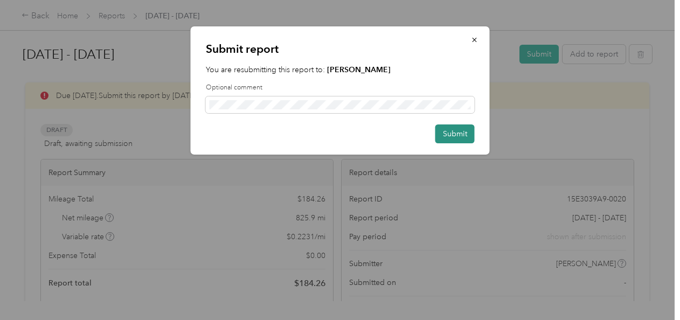
click at [457, 133] on button "Submit" at bounding box center [455, 134] width 39 height 19
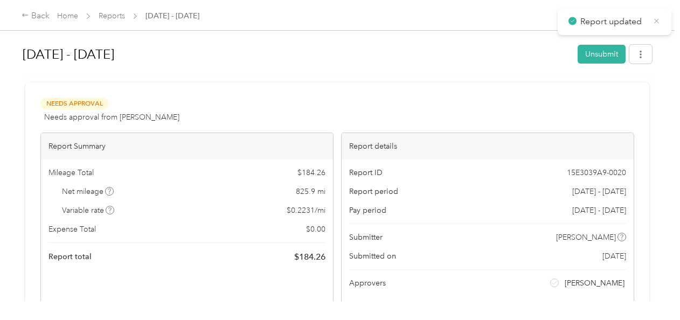
click at [657, 25] on icon at bounding box center [657, 21] width 8 height 10
click at [30, 15] on div "Back" at bounding box center [36, 16] width 28 height 13
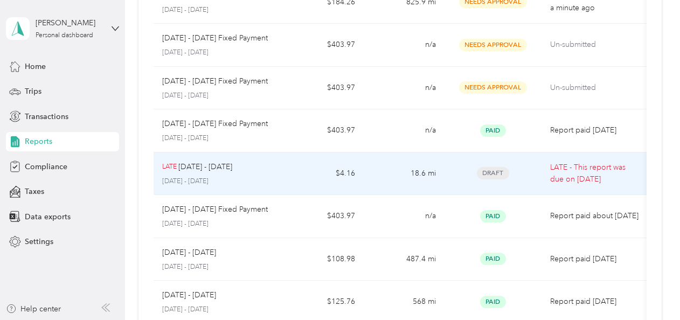
scroll to position [176, 0]
